Goal: Navigation & Orientation: Find specific page/section

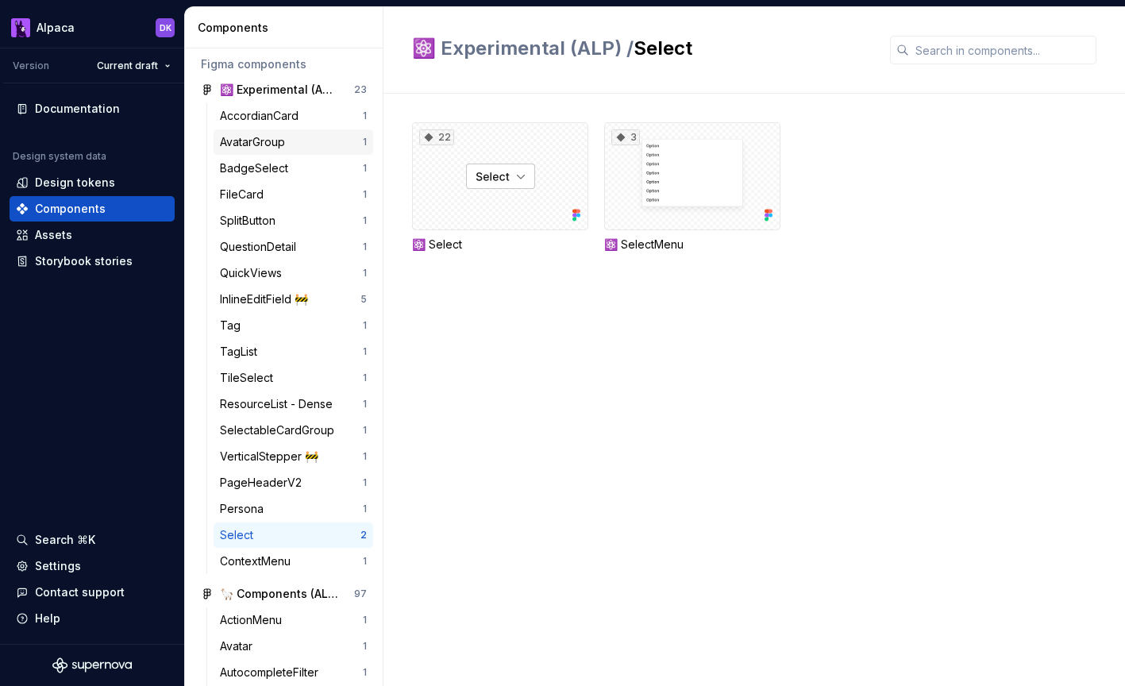
scroll to position [85, 0]
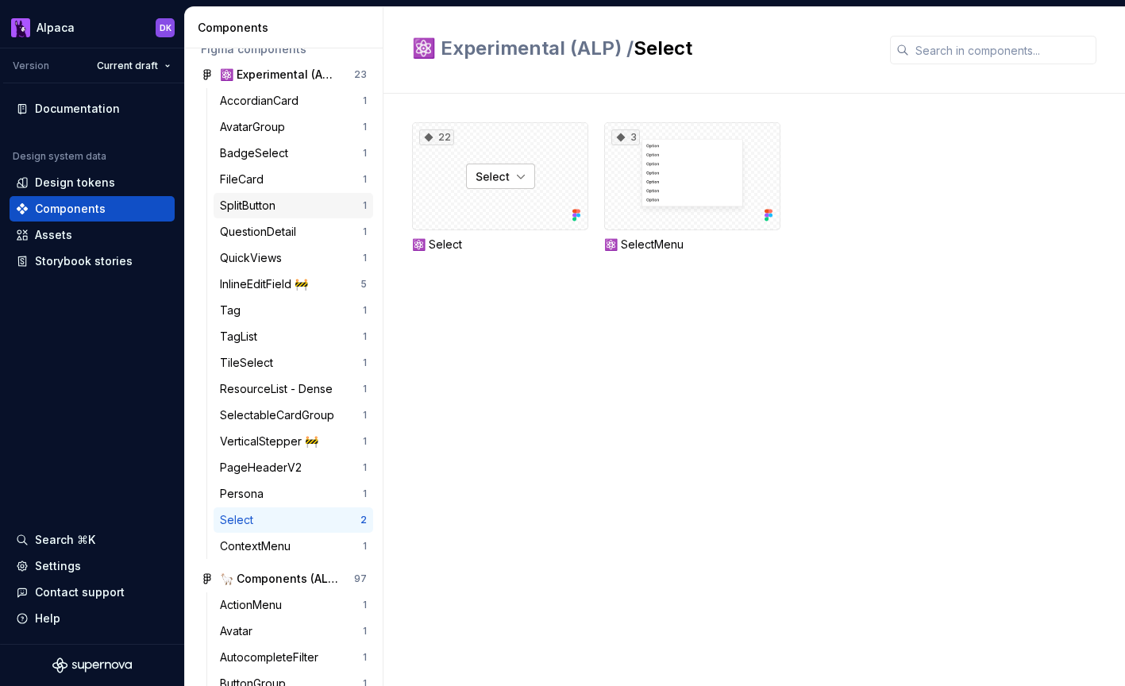
click at [340, 195] on div "SplitButton 1" at bounding box center [294, 205] width 160 height 25
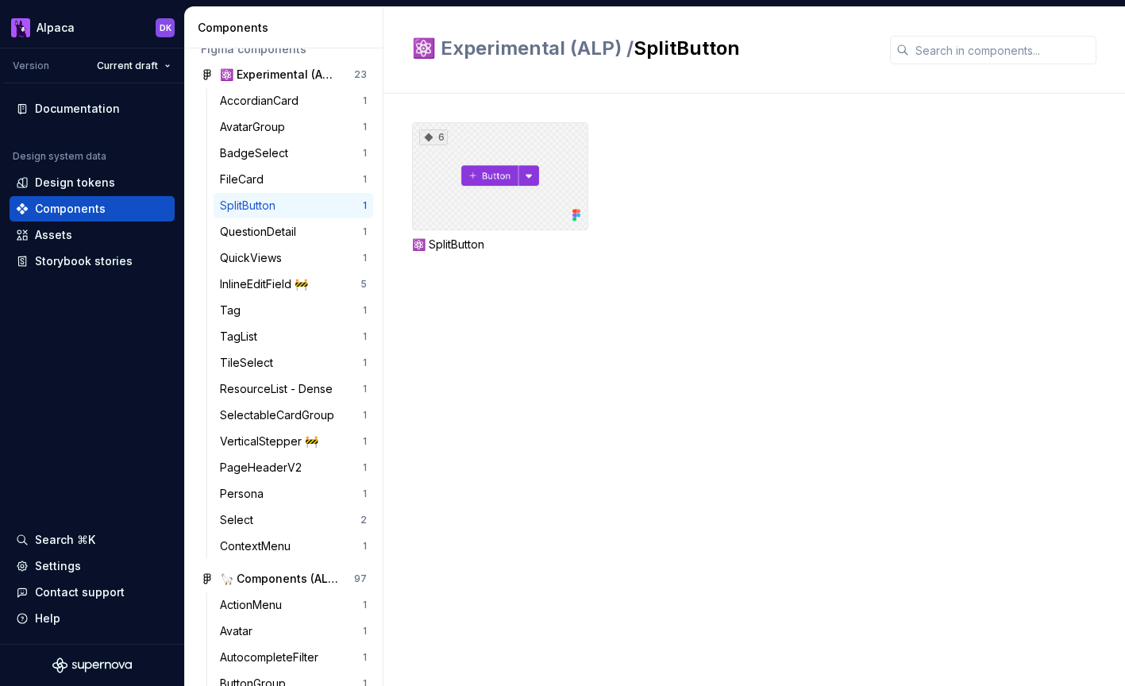
click at [468, 134] on div "6" at bounding box center [500, 176] width 176 height 108
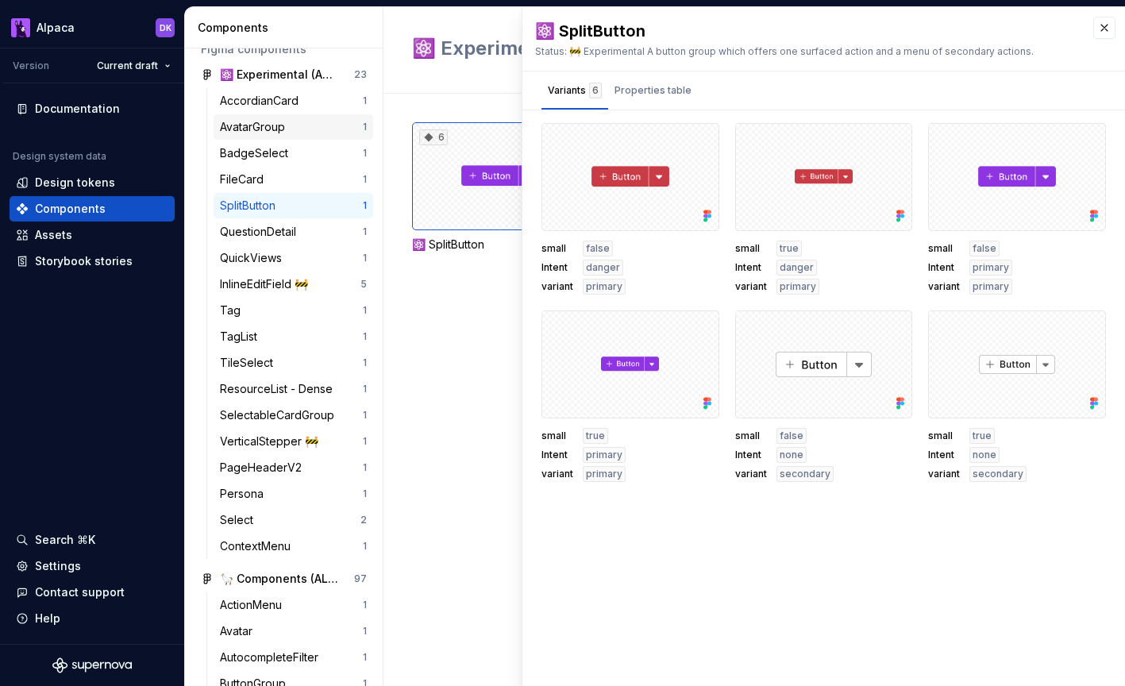
click at [312, 137] on div "AvatarGroup 1" at bounding box center [294, 126] width 160 height 25
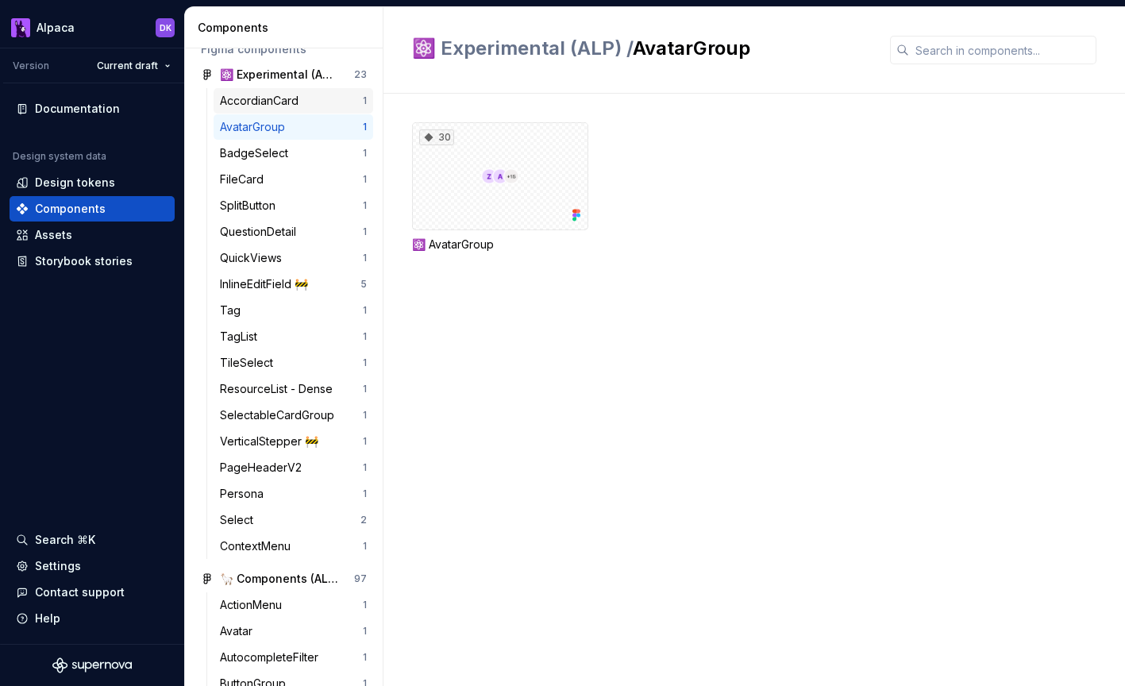
click at [307, 92] on div "AccordianCard 1" at bounding box center [294, 100] width 160 height 25
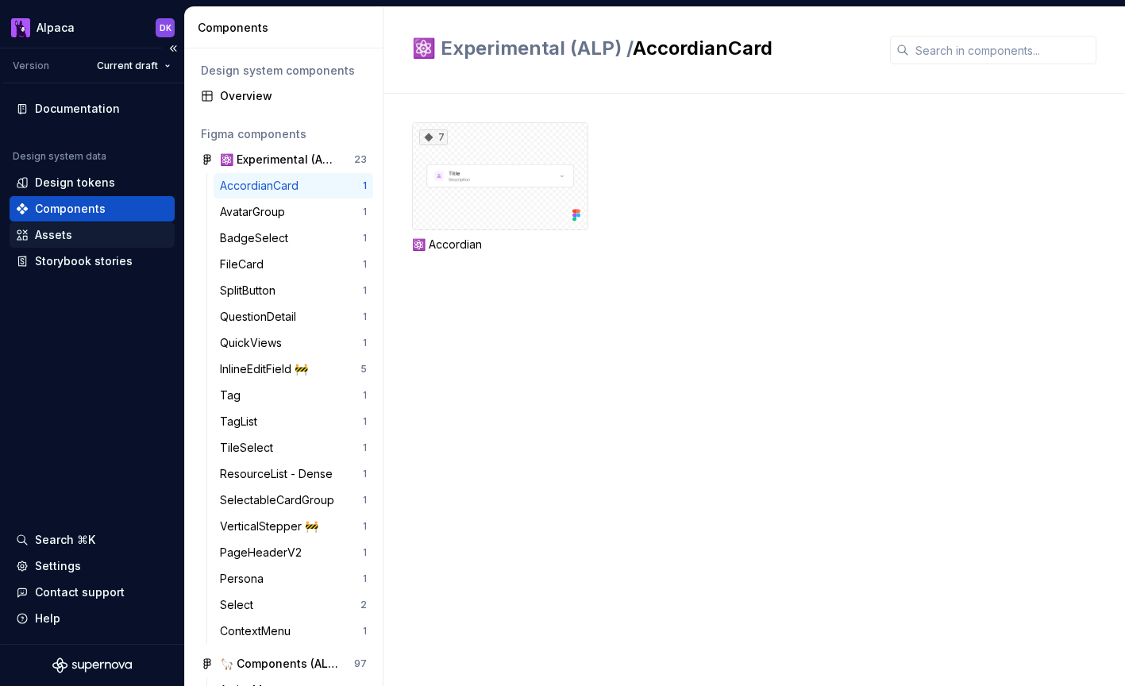
click at [123, 239] on div "Assets" at bounding box center [92, 235] width 152 height 16
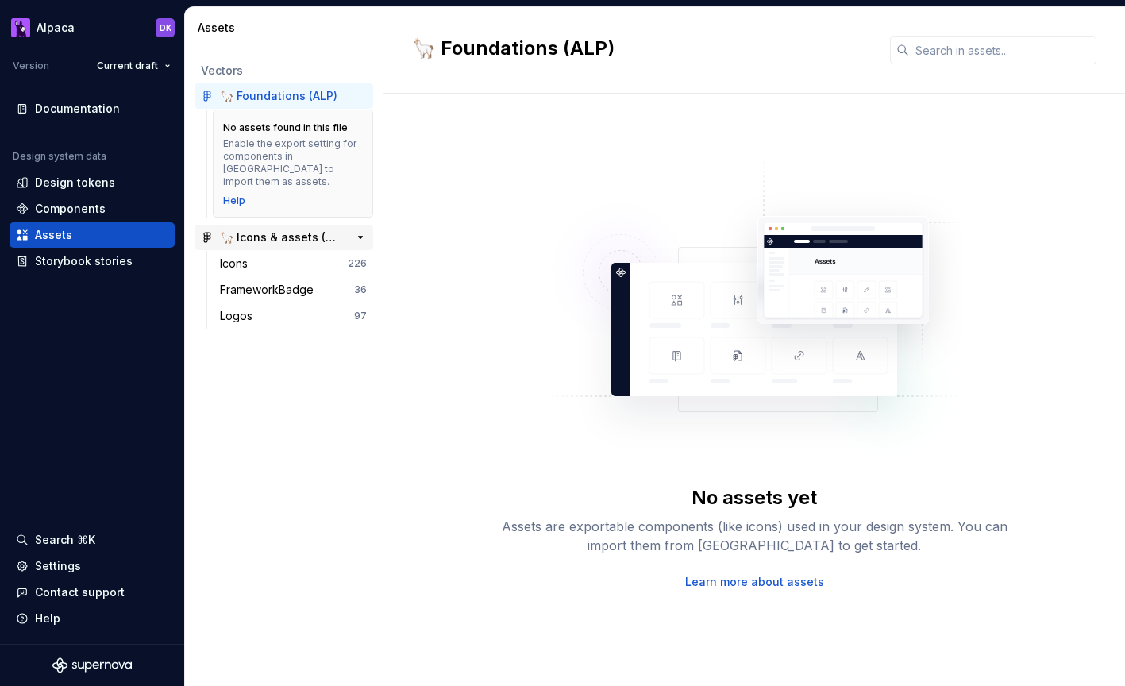
click at [317, 234] on div "🦙 Icons & assets (ALP) 359" at bounding box center [284, 237] width 179 height 25
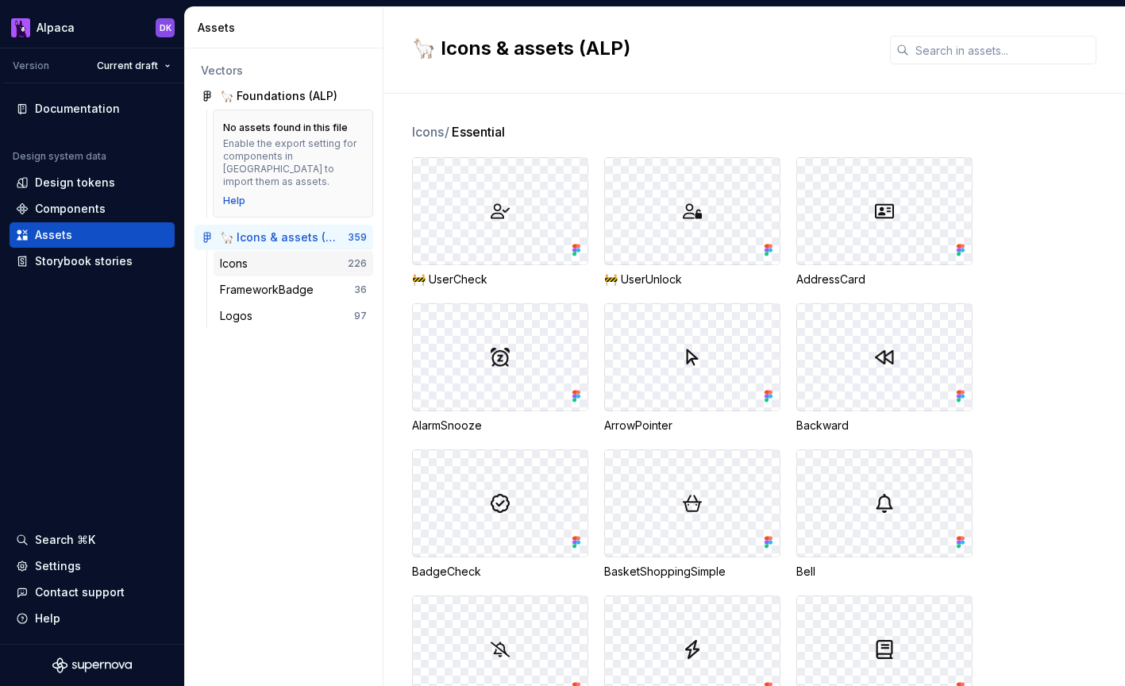
click at [289, 256] on div "Icons" at bounding box center [284, 264] width 128 height 16
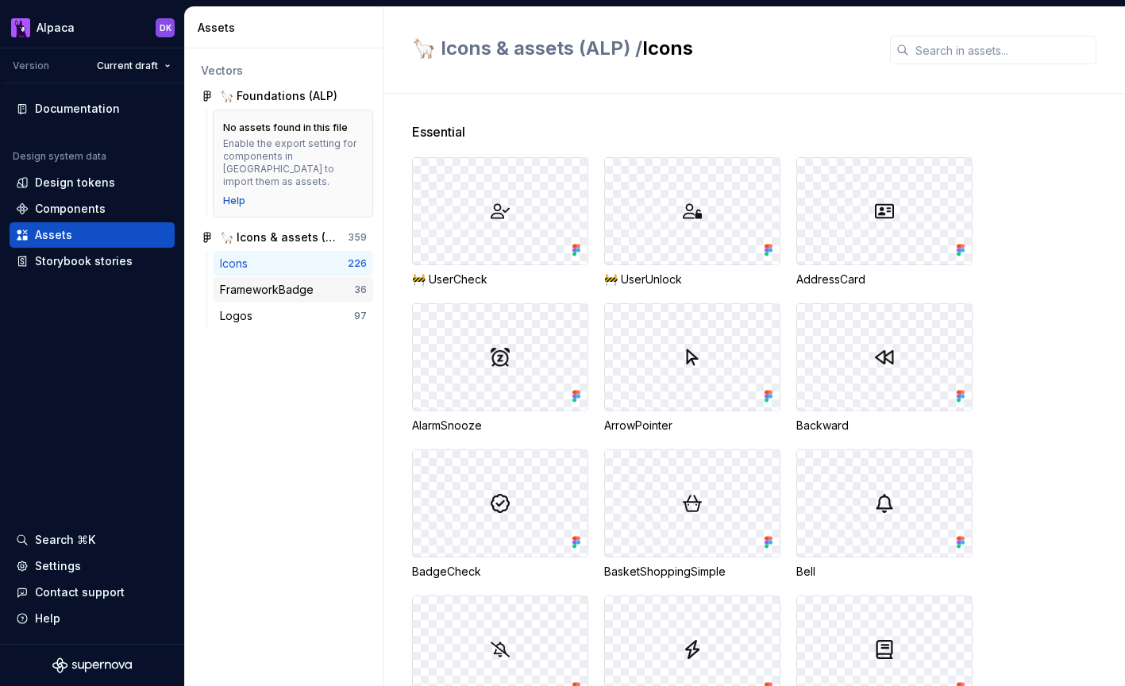
click at [292, 283] on div "FrameworkBadge" at bounding box center [270, 290] width 100 height 16
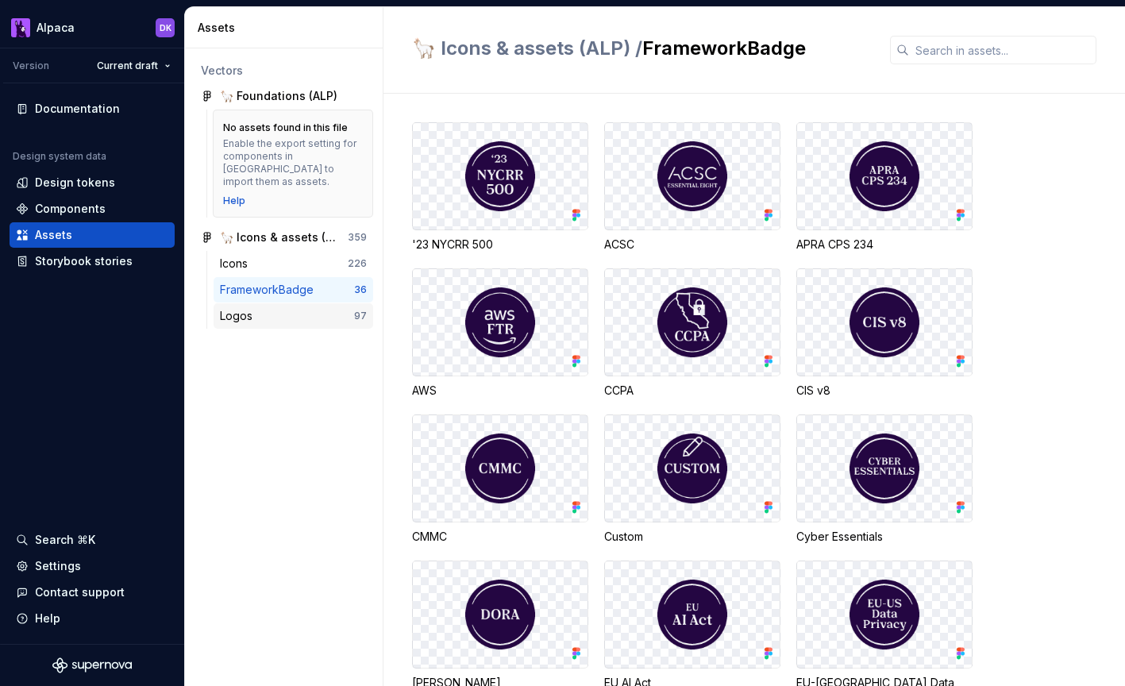
click at [291, 308] on div "Logos" at bounding box center [287, 316] width 134 height 16
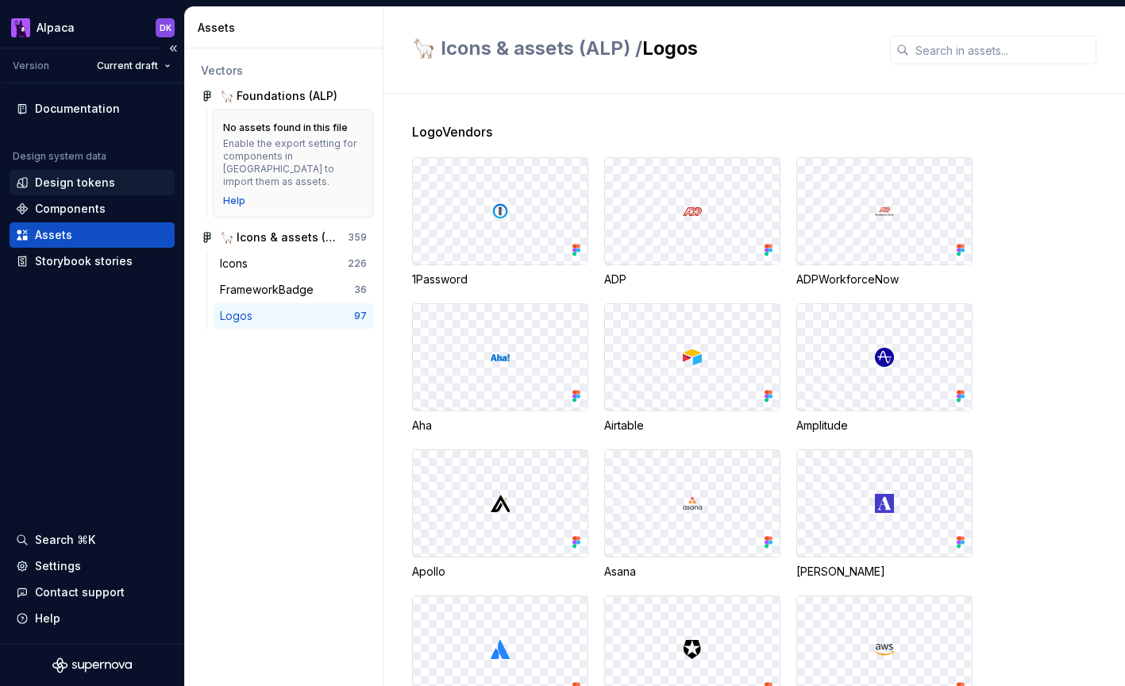
click at [119, 180] on div "Design tokens" at bounding box center [92, 183] width 152 height 16
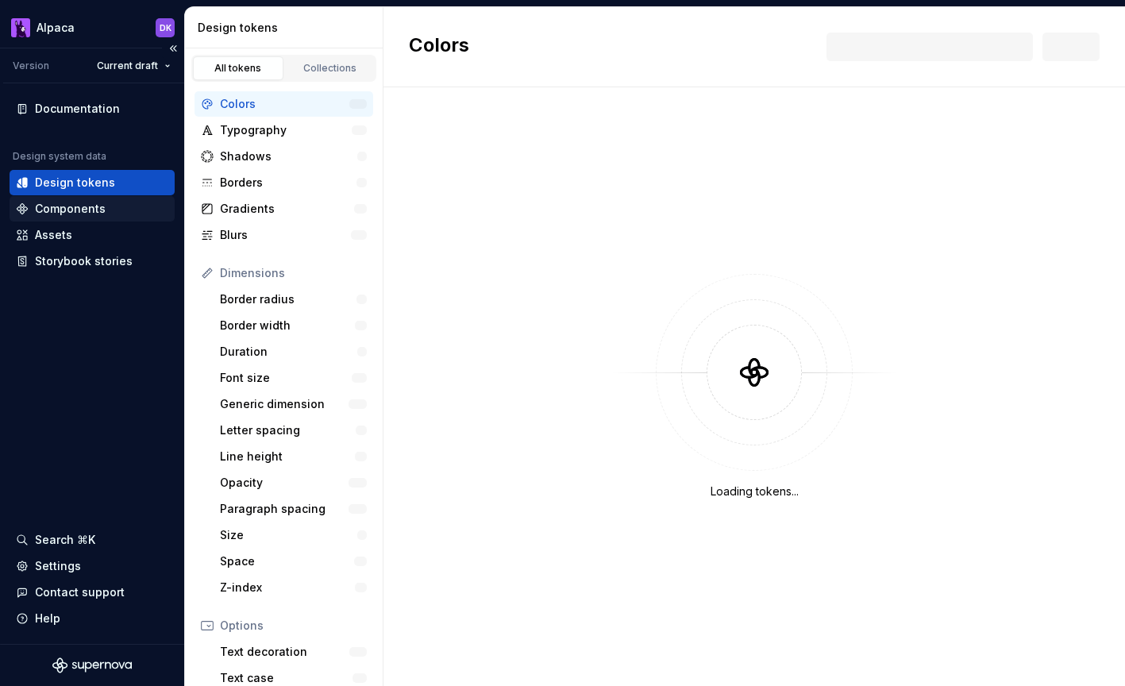
click at [112, 204] on div "Components" at bounding box center [92, 209] width 152 height 16
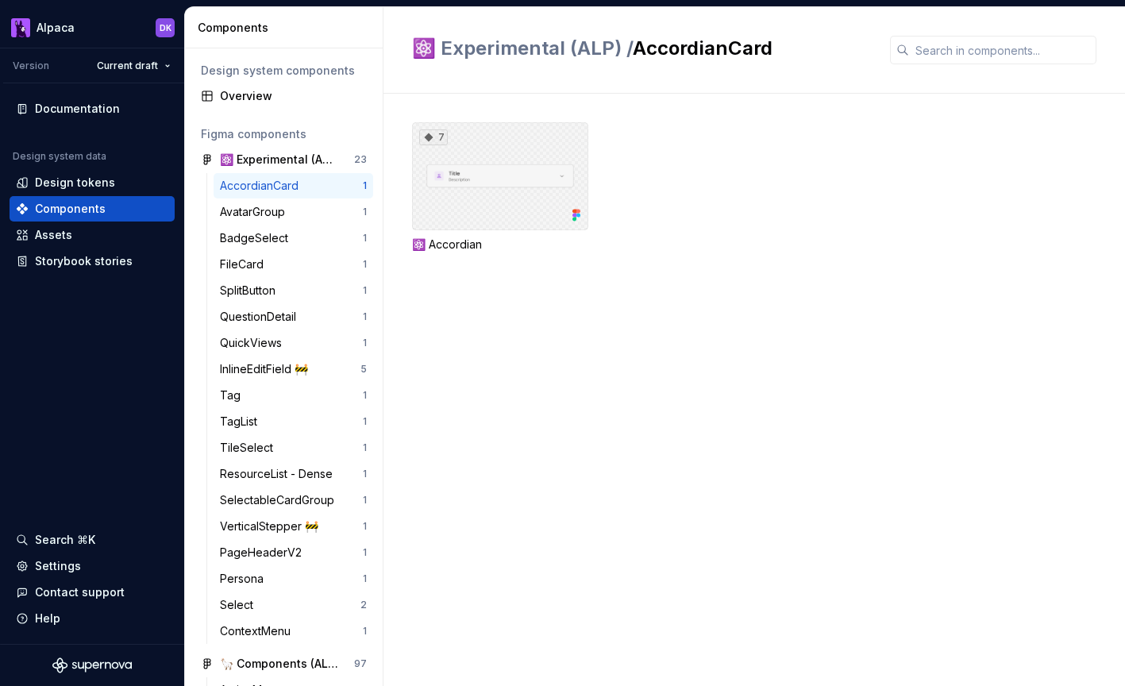
click at [480, 178] on div "7" at bounding box center [500, 176] width 176 height 108
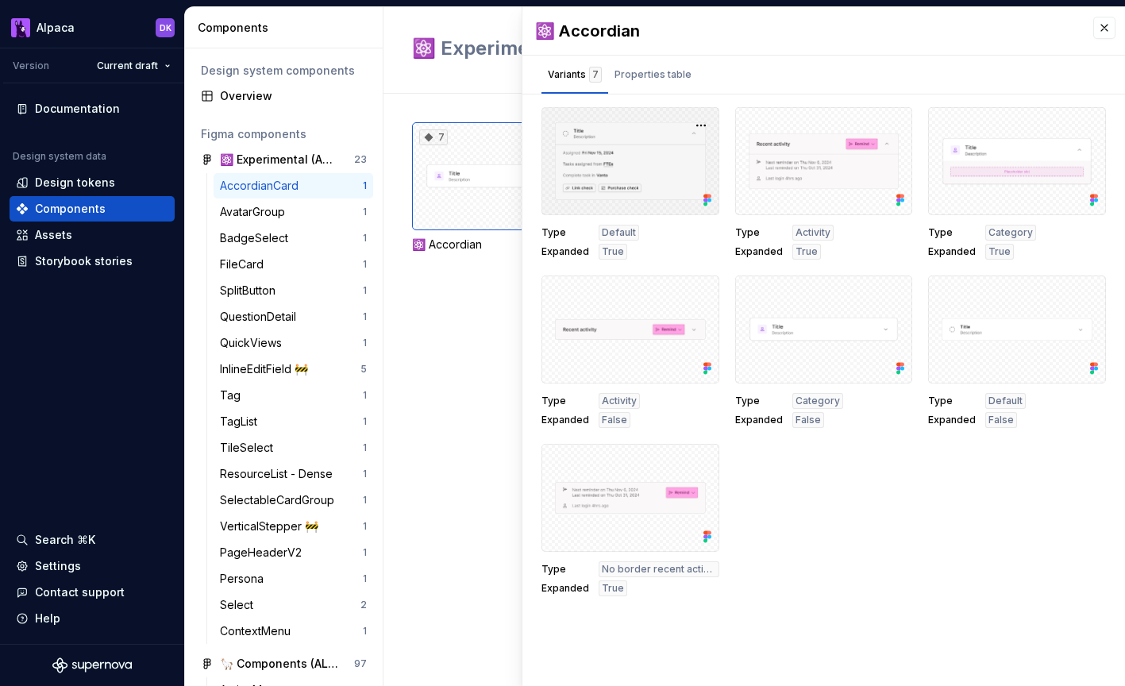
click at [673, 144] on div at bounding box center [631, 161] width 178 height 108
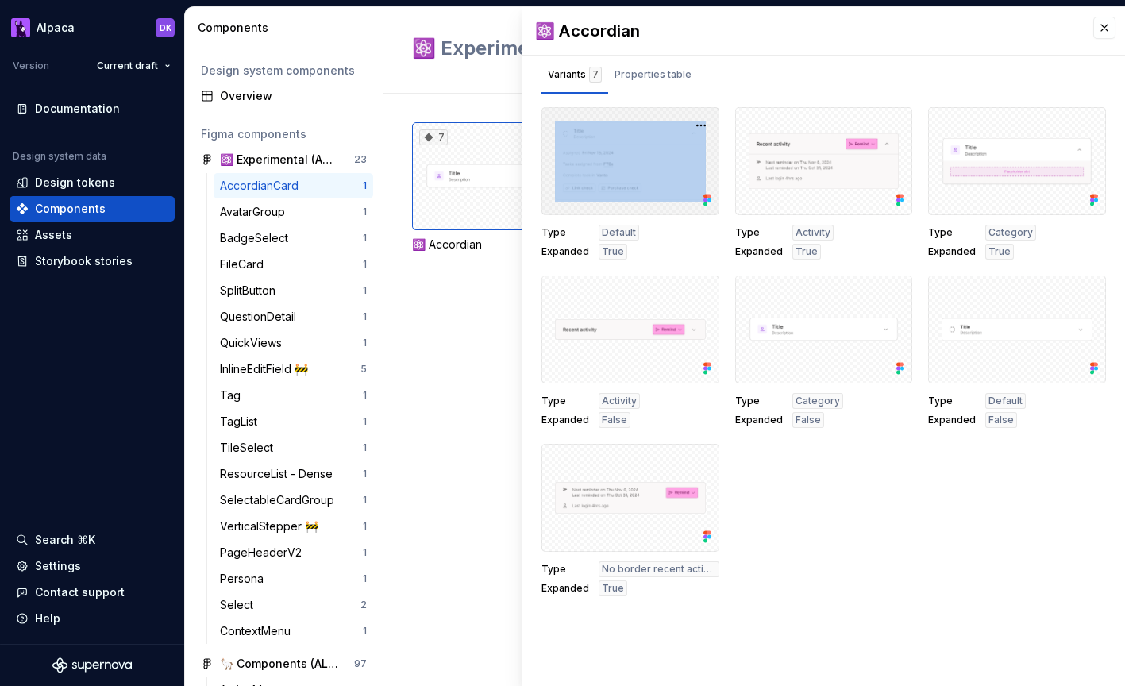
click at [673, 144] on div at bounding box center [631, 161] width 178 height 108
click at [621, 125] on div at bounding box center [631, 161] width 178 height 108
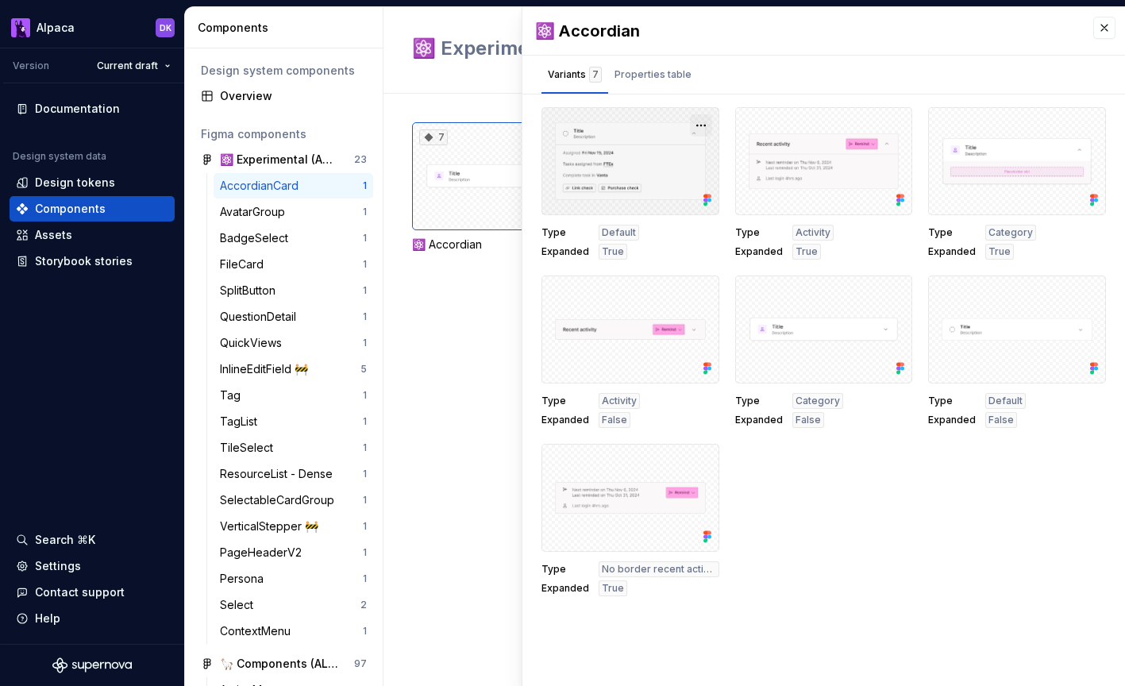
click at [707, 118] on button "button" at bounding box center [701, 125] width 22 height 22
click at [412, 322] on div "7 ⚛️ Accordian" at bounding box center [768, 390] width 713 height 592
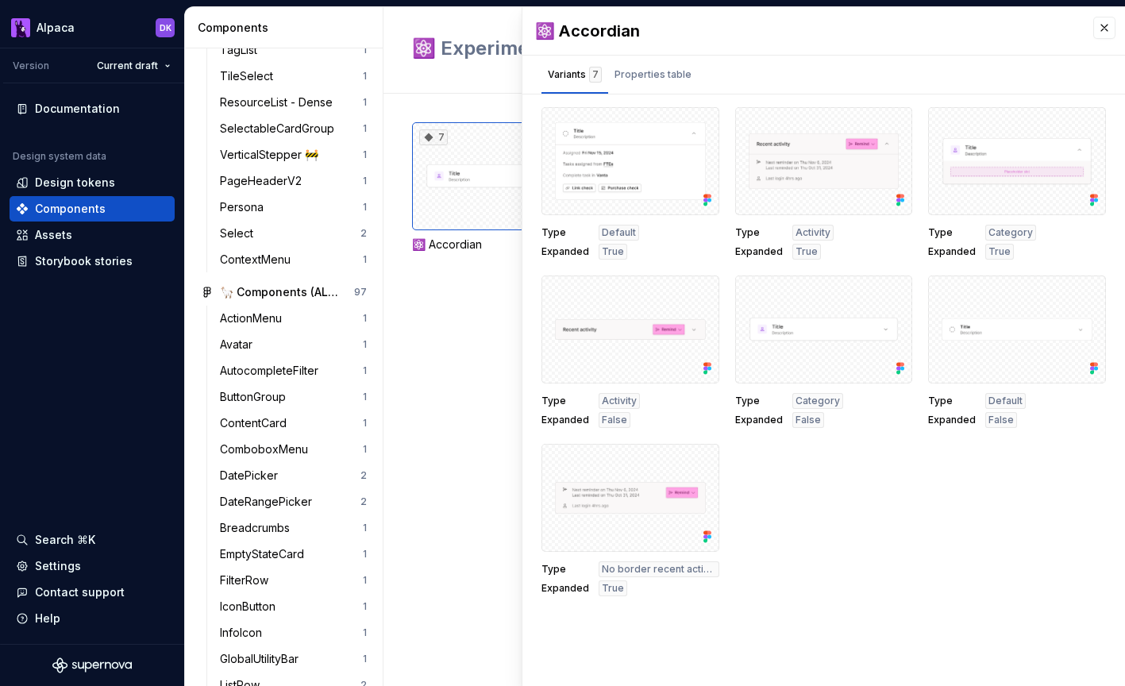
scroll to position [372, 0]
click at [306, 286] on div "🦙 Components (ALP)" at bounding box center [279, 291] width 118 height 16
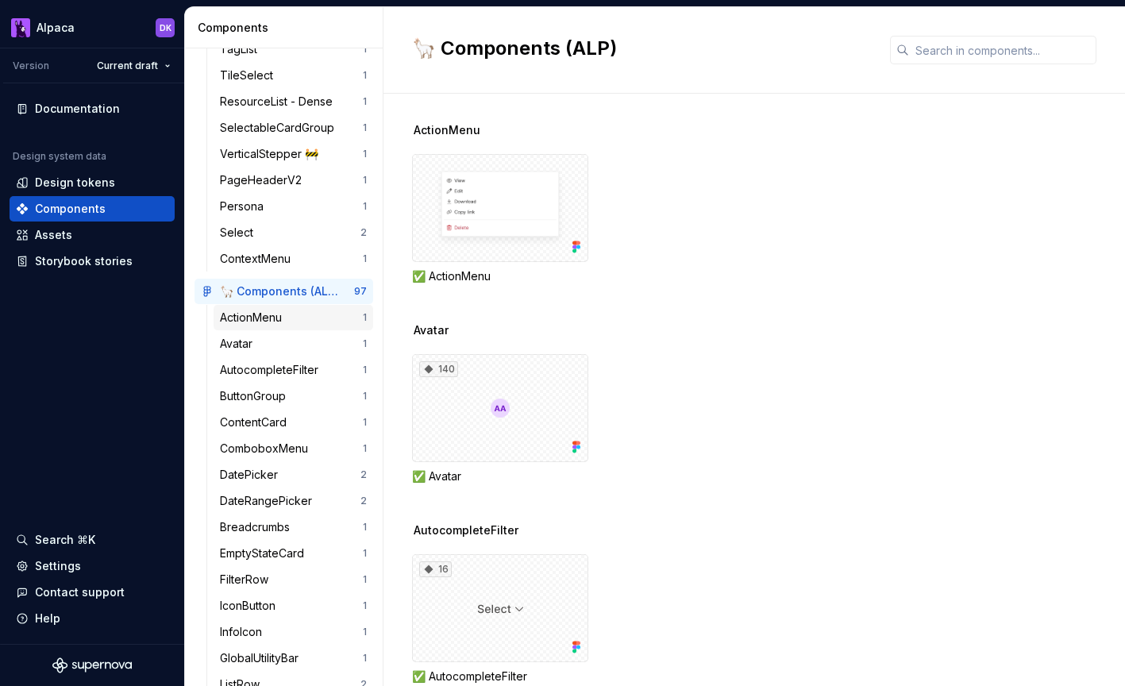
click at [288, 308] on div "ActionMenu 1" at bounding box center [294, 317] width 160 height 25
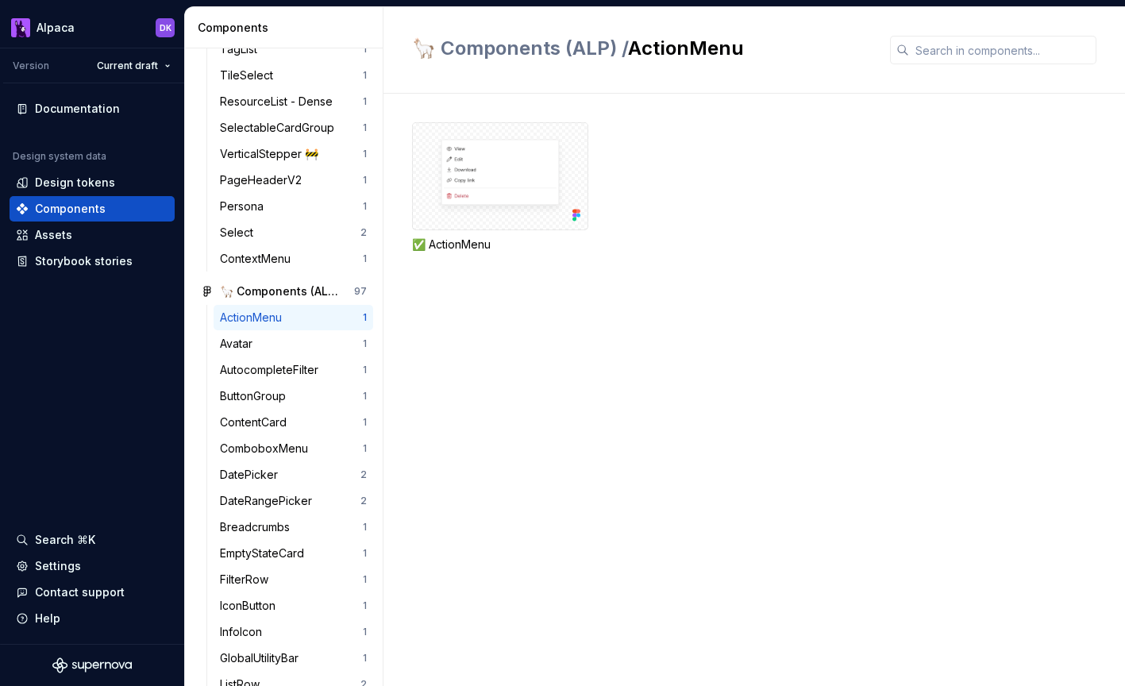
click at [461, 246] on div "✅ ActionMenu" at bounding box center [500, 245] width 176 height 16
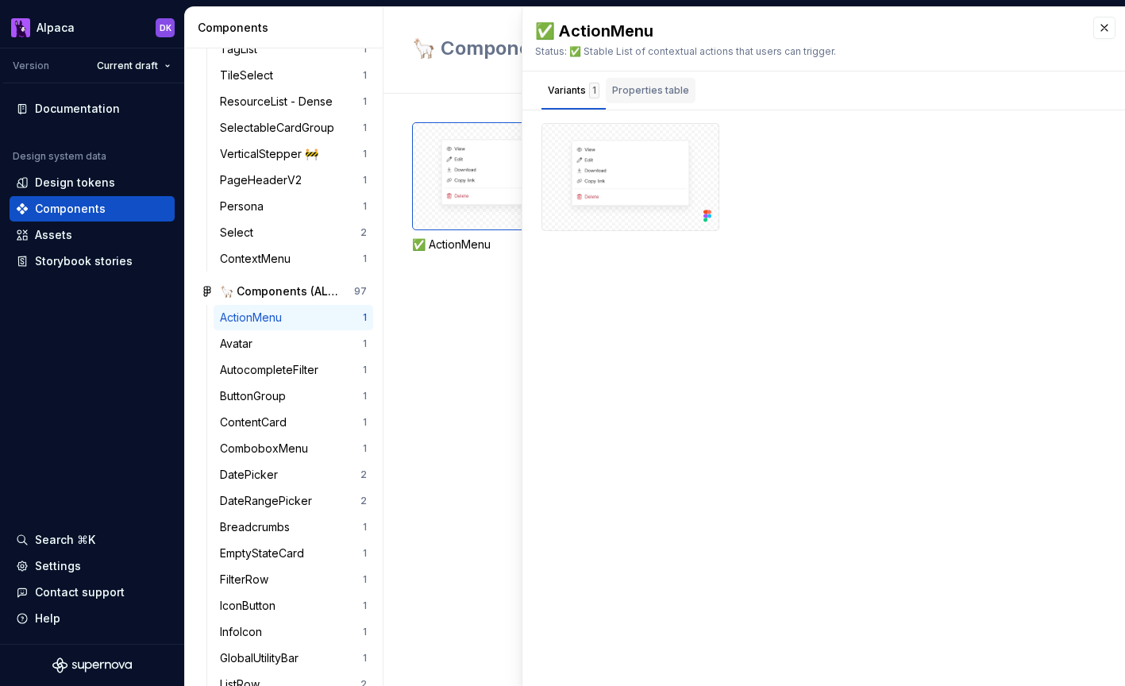
click at [643, 87] on div "Properties table" at bounding box center [650, 91] width 77 height 16
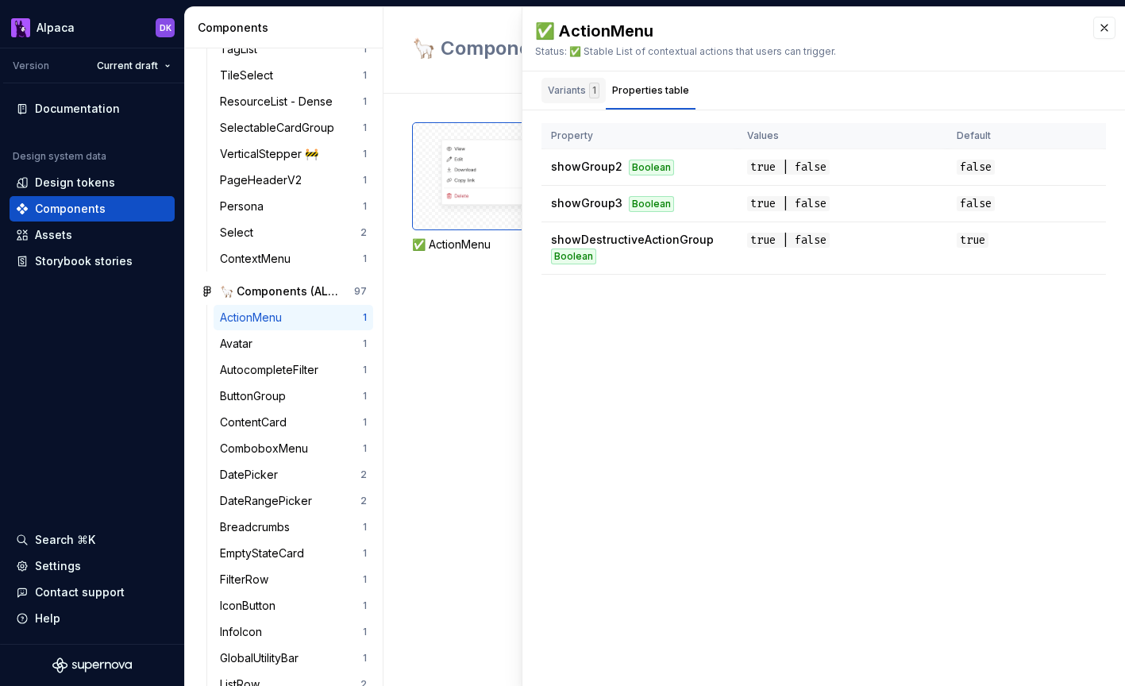
click at [572, 92] on div "Variants 1" at bounding box center [574, 91] width 52 height 16
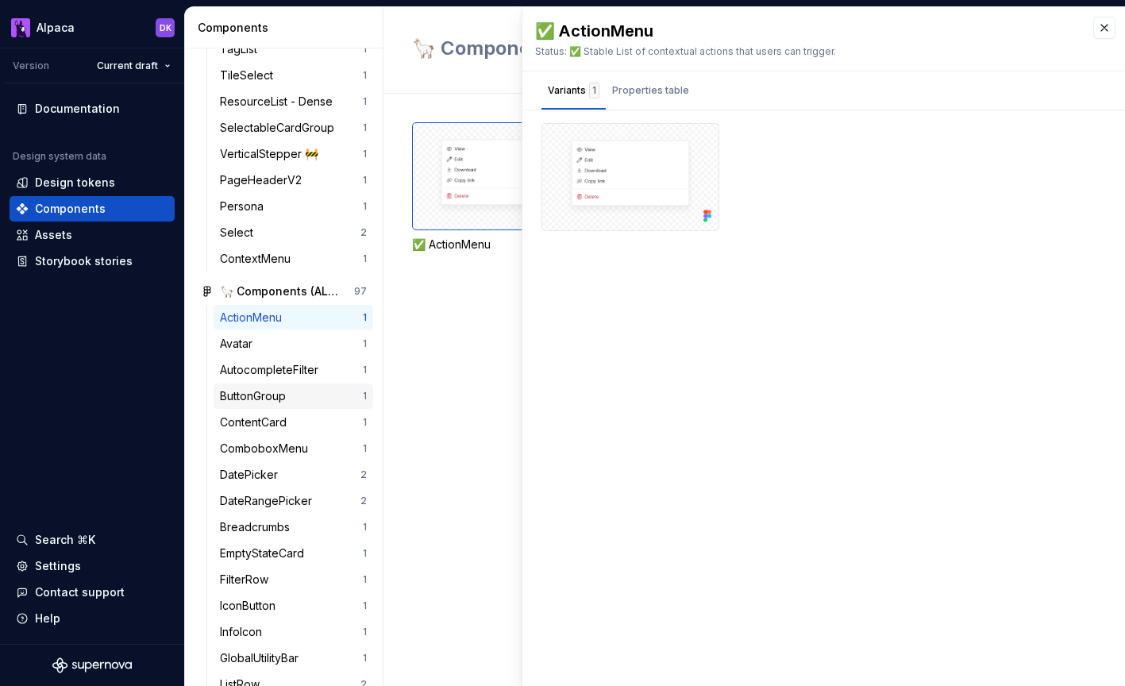
click at [268, 396] on div "ButtonGroup" at bounding box center [256, 396] width 72 height 16
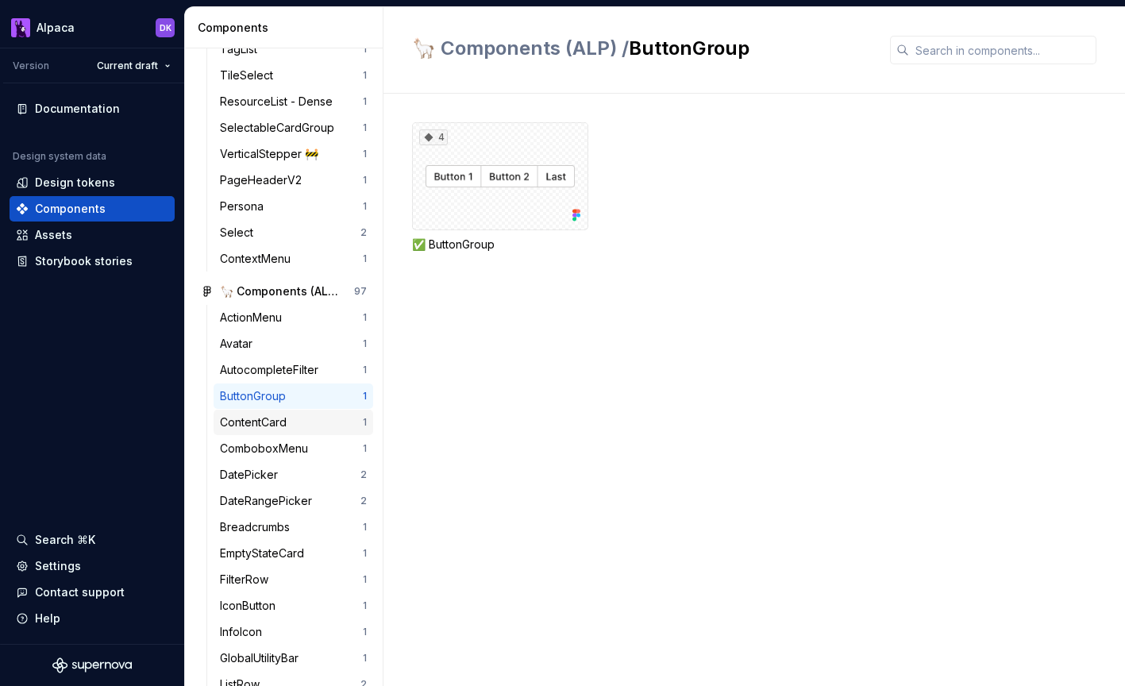
click at [267, 432] on div "ContentCard 1" at bounding box center [294, 422] width 160 height 25
